Goal: Task Accomplishment & Management: Complete application form

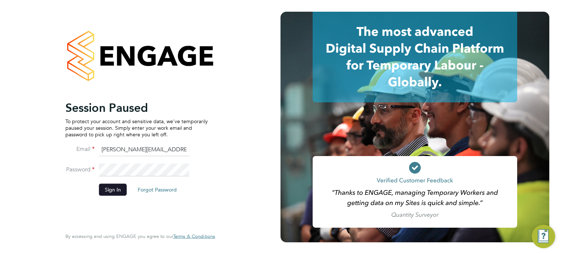
click at [113, 190] on button "Sign In" at bounding box center [113, 190] width 28 height 12
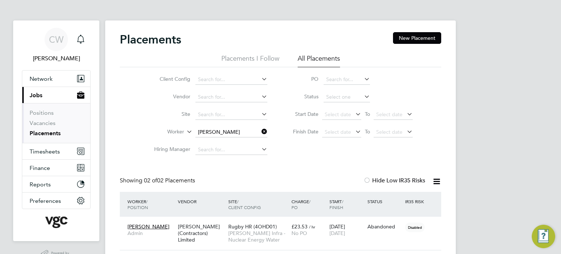
click at [260, 128] on icon at bounding box center [260, 131] width 0 height 10
click at [48, 123] on link "Vacancies" at bounding box center [43, 122] width 26 height 7
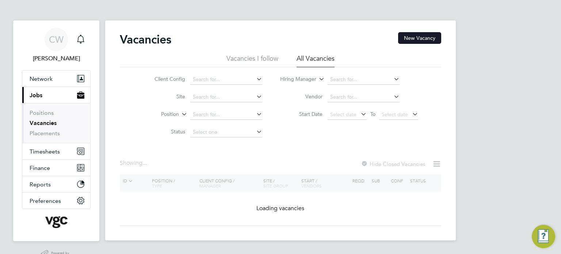
click at [426, 36] on button "New Vacancy" at bounding box center [419, 38] width 43 height 12
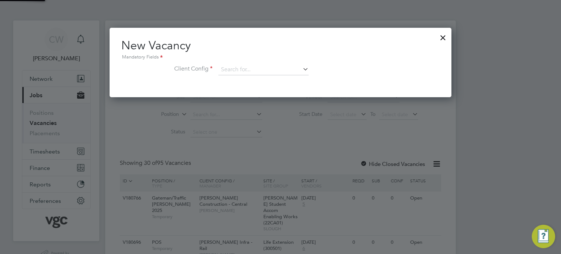
scroll to position [69, 342]
click at [242, 68] on input at bounding box center [263, 69] width 90 height 11
click at [244, 80] on li "Morgan Sindall Infra - Rail" at bounding box center [263, 80] width 91 height 10
type input "Morgan Sindall Infra - Rail"
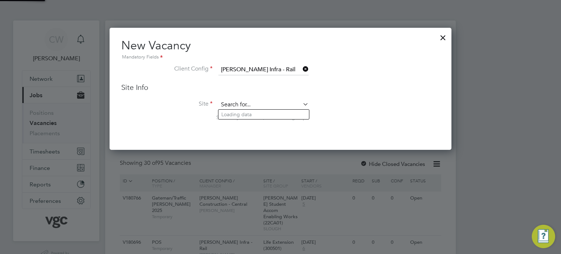
click at [262, 106] on input at bounding box center [263, 104] width 90 height 11
click at [263, 113] on li "Col indale Station Remodelling (300156)" at bounding box center [292, 114] width 149 height 10
type input "Colindale Station Remodelling (300156)"
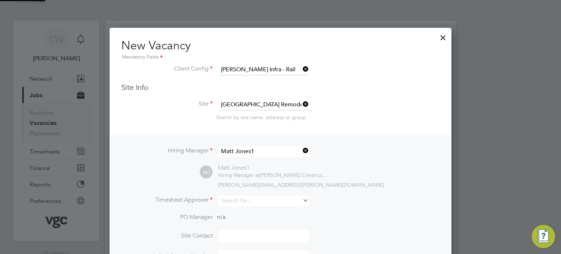
scroll to position [301, 342]
click at [301, 150] on icon at bounding box center [301, 150] width 0 height 10
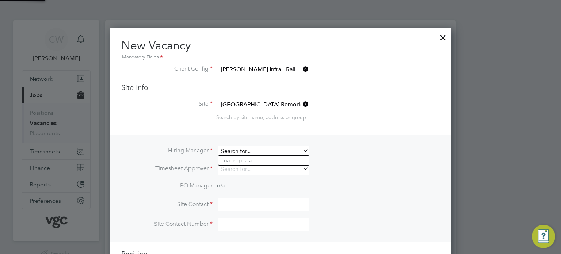
click at [259, 146] on input at bounding box center [263, 151] width 90 height 11
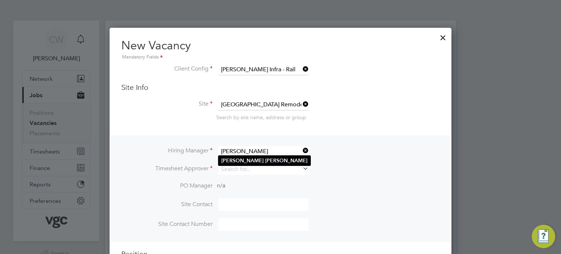
click at [254, 155] on li "Matt Jones" at bounding box center [264, 160] width 92 height 10
type input "Matt Jones"
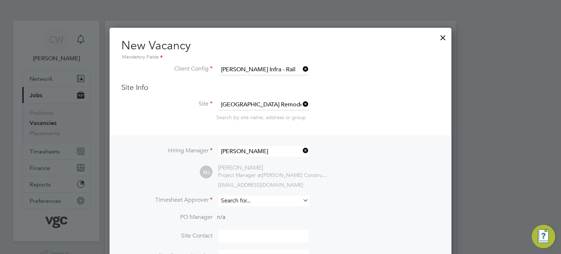
click at [245, 198] on input at bounding box center [263, 200] width 90 height 11
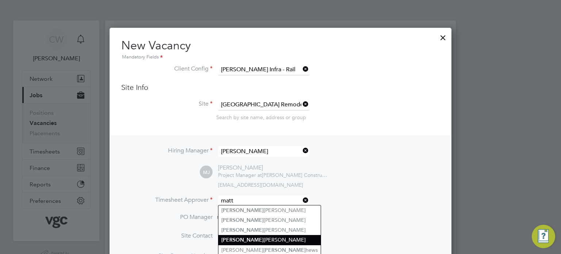
click at [242, 239] on li "Matt Jones" at bounding box center [269, 240] width 102 height 10
type input "Matt Jones"
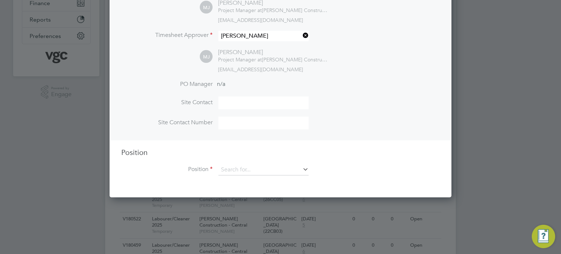
scroll to position [164, 0]
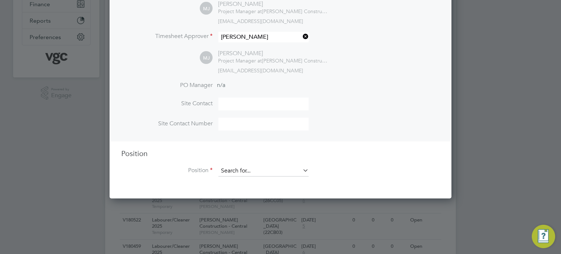
click at [266, 167] on input at bounding box center [263, 170] width 90 height 11
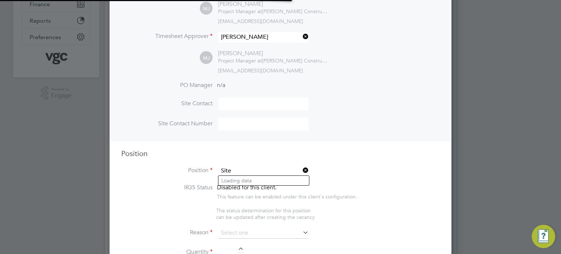
scroll to position [1028, 342]
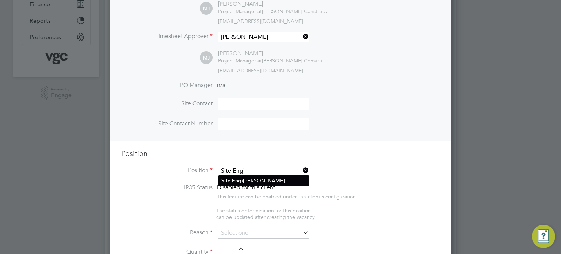
click at [260, 177] on li "Site Engi neer" at bounding box center [263, 181] width 91 height 10
type input "Site Engineer"
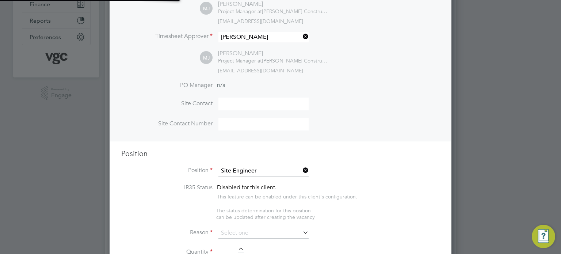
scroll to position [22, 38]
click at [286, 230] on input at bounding box center [263, 232] width 90 height 11
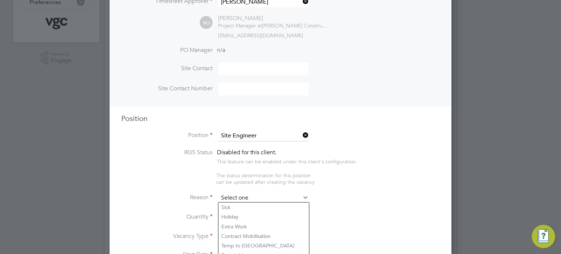
scroll to position [201, 0]
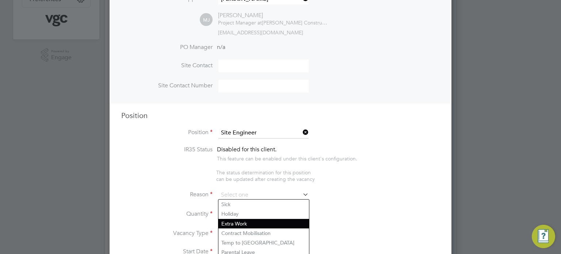
click at [262, 224] on li "Extra Work" at bounding box center [263, 223] width 91 height 9
type input "Extra Work"
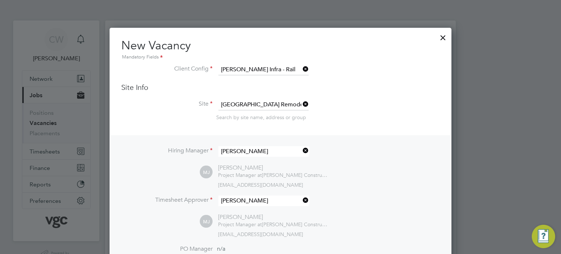
scroll to position [0, 0]
click at [441, 35] on div at bounding box center [442, 35] width 13 height 13
